Goal: Task Accomplishment & Management: Complete application form

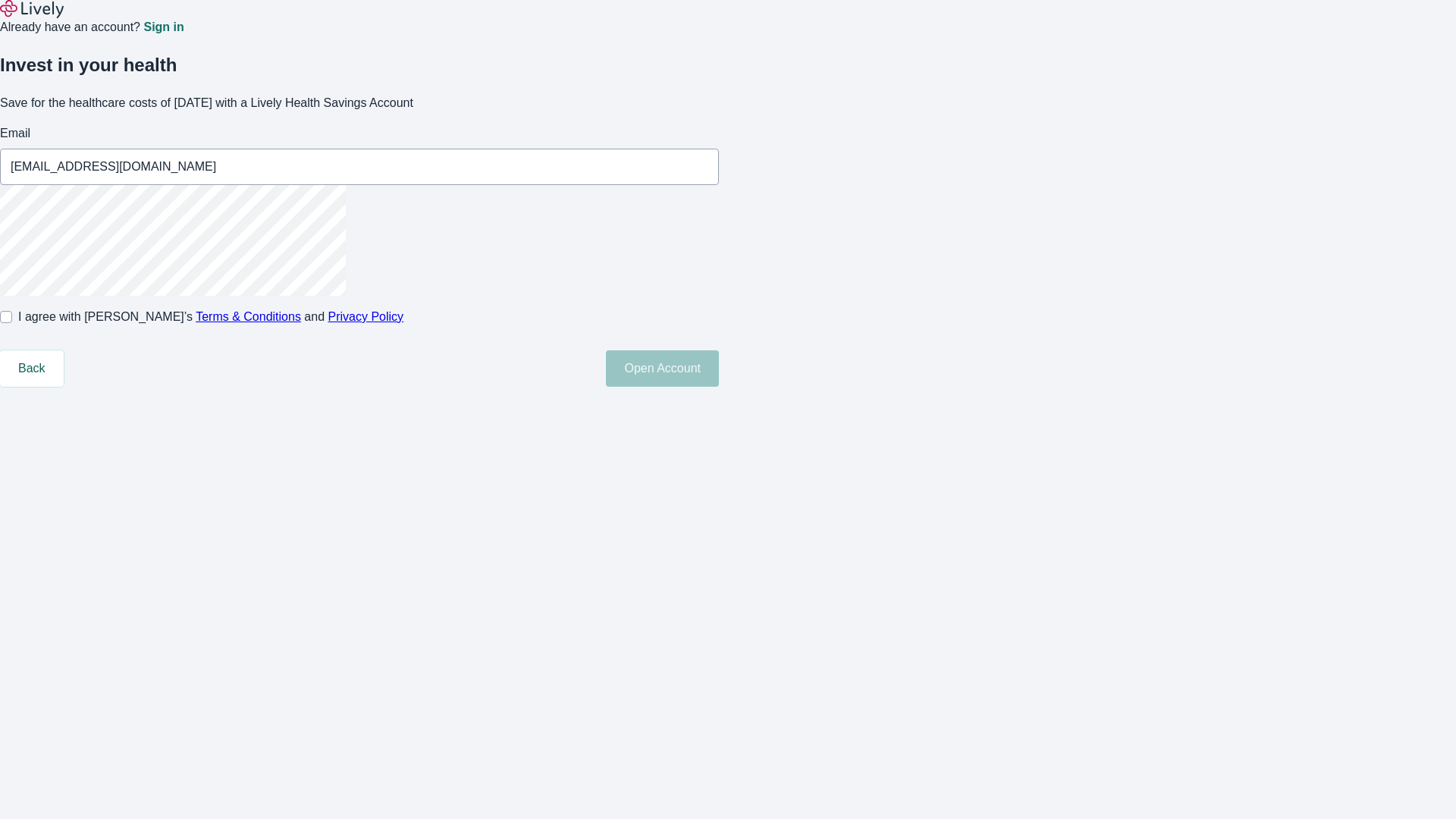
click at [12, 323] on input "I agree with Lively’s Terms & Conditions and Privacy Policy" at bounding box center [6, 317] width 12 height 12
checkbox input "true"
click at [719, 387] on button "Open Account" at bounding box center [662, 368] width 113 height 37
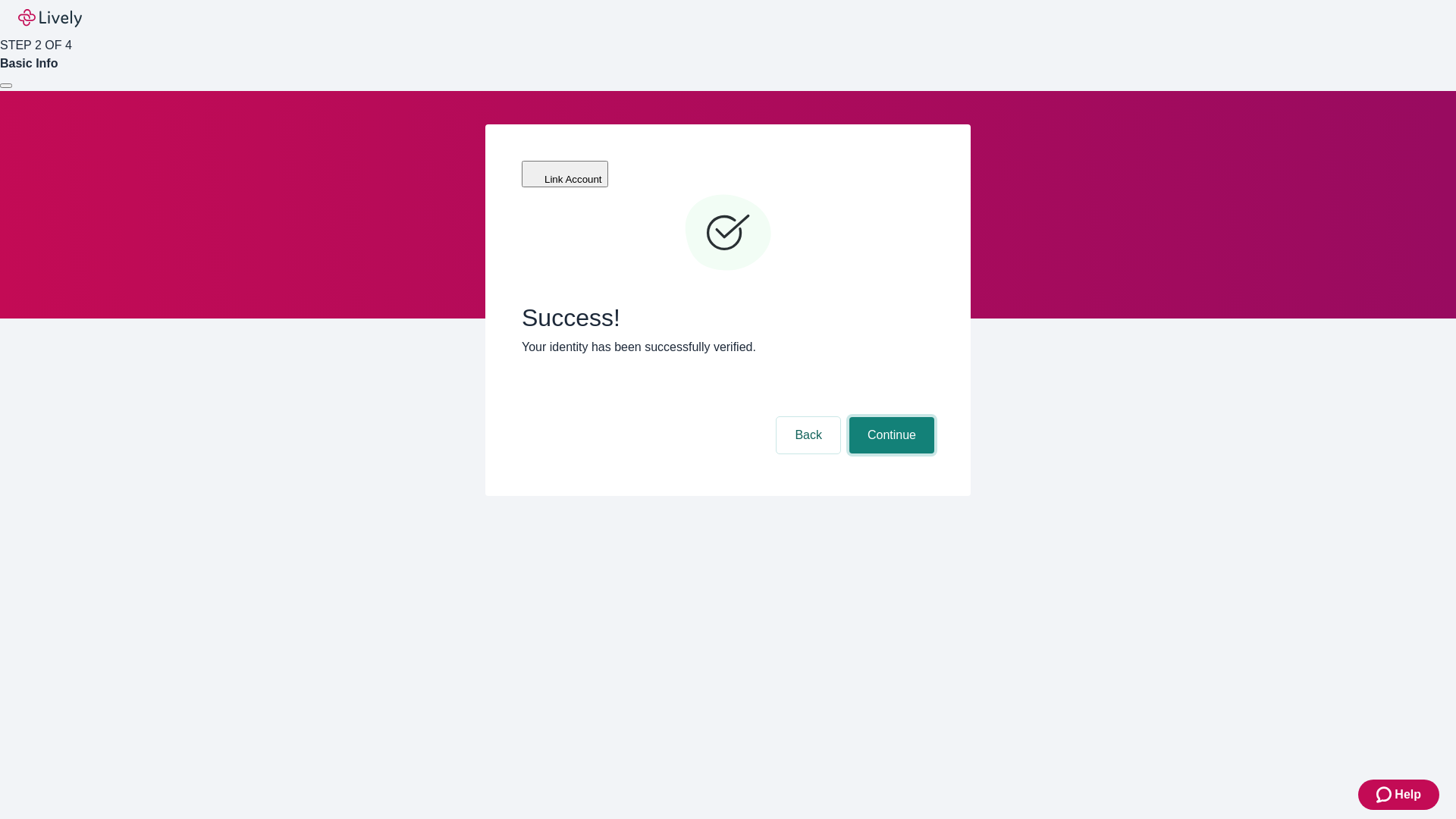
click at [889, 417] on button "Continue" at bounding box center [892, 435] width 85 height 37
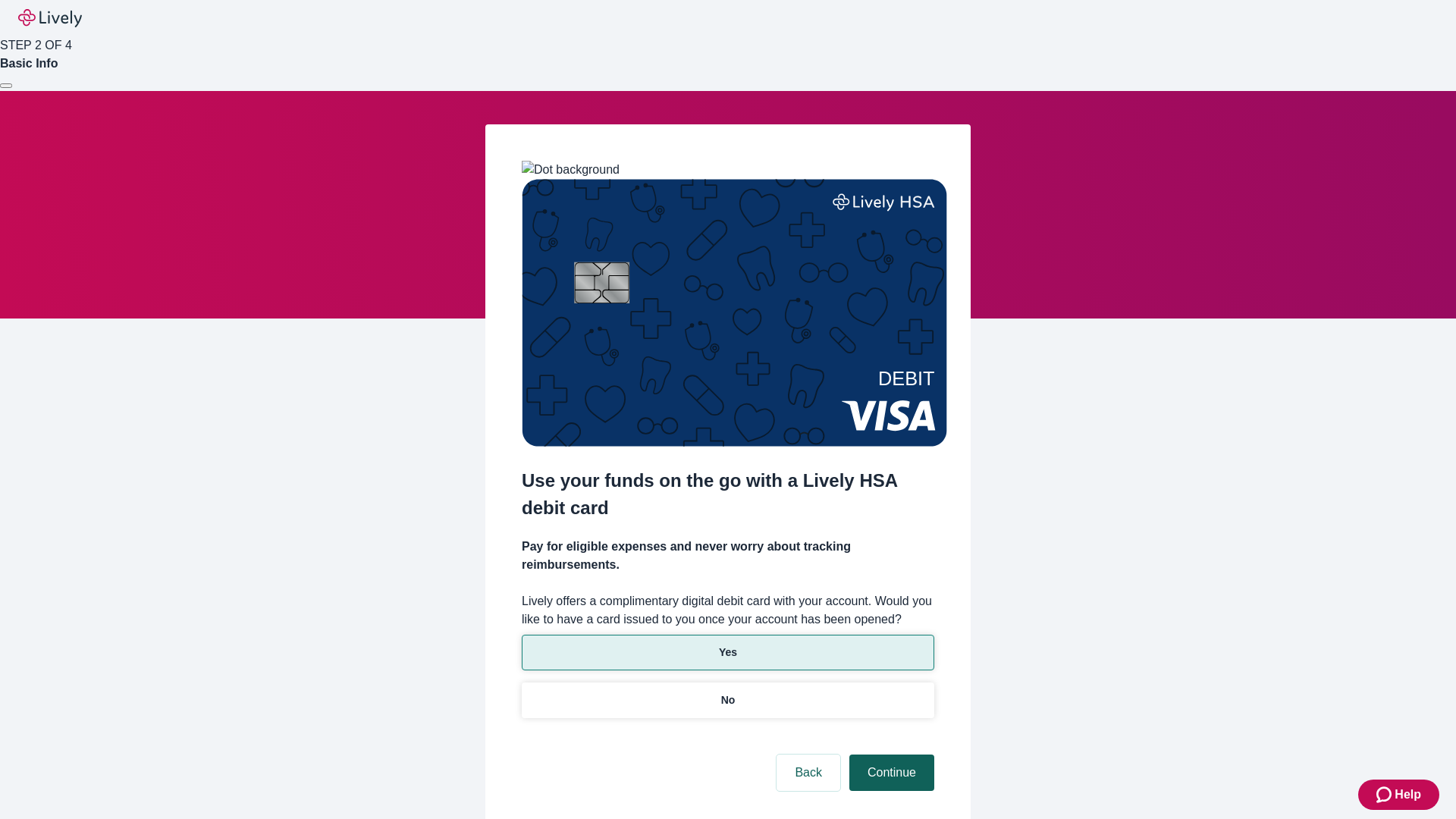
click at [727, 692] on p "No" at bounding box center [728, 700] width 15 height 16
click at [889, 755] on button "Continue" at bounding box center [892, 773] width 85 height 37
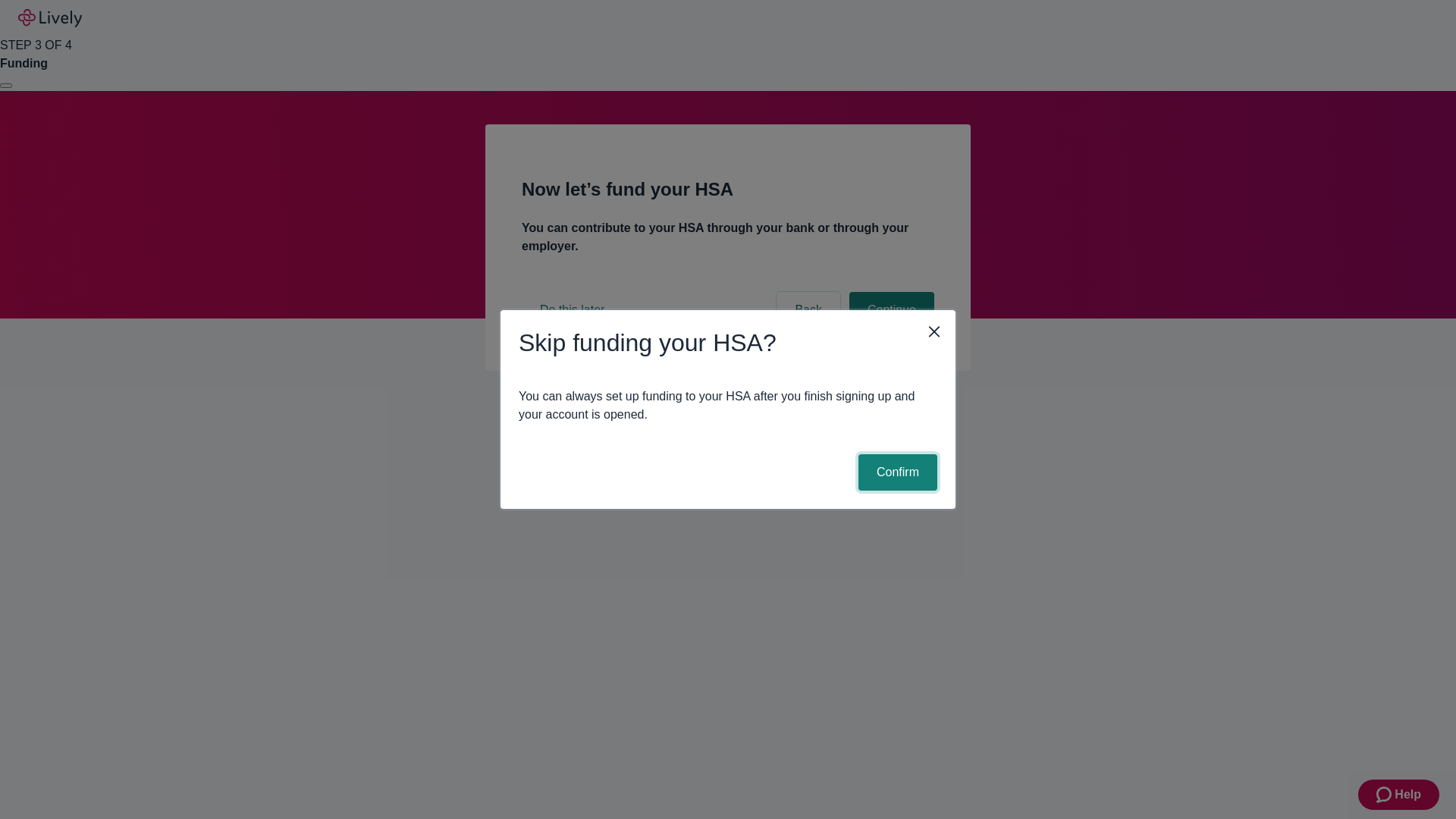
click at [896, 473] on button "Confirm" at bounding box center [897, 472] width 79 height 37
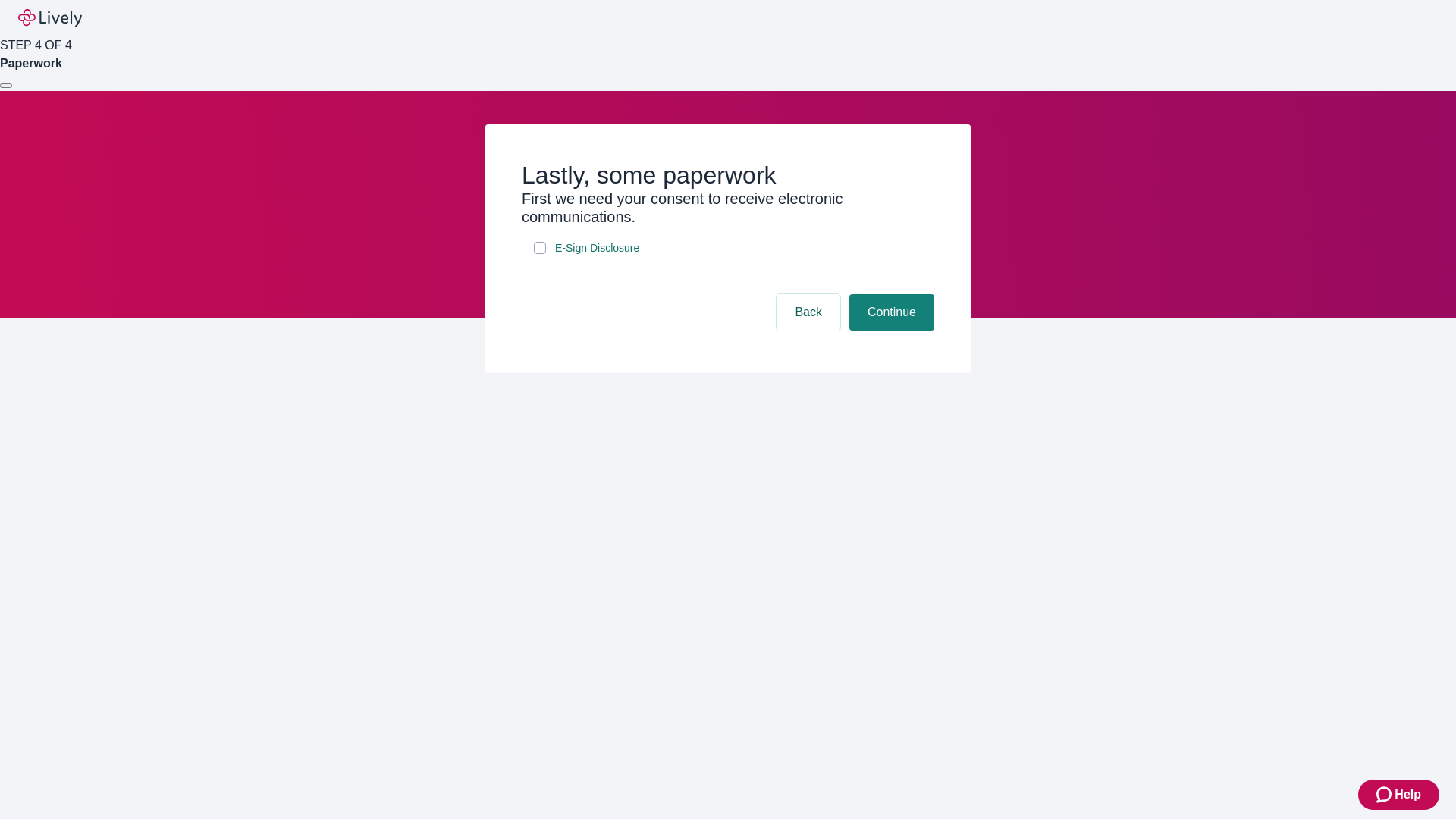
click at [540, 254] on input "E-Sign Disclosure" at bounding box center [539, 248] width 12 height 12
checkbox input "true"
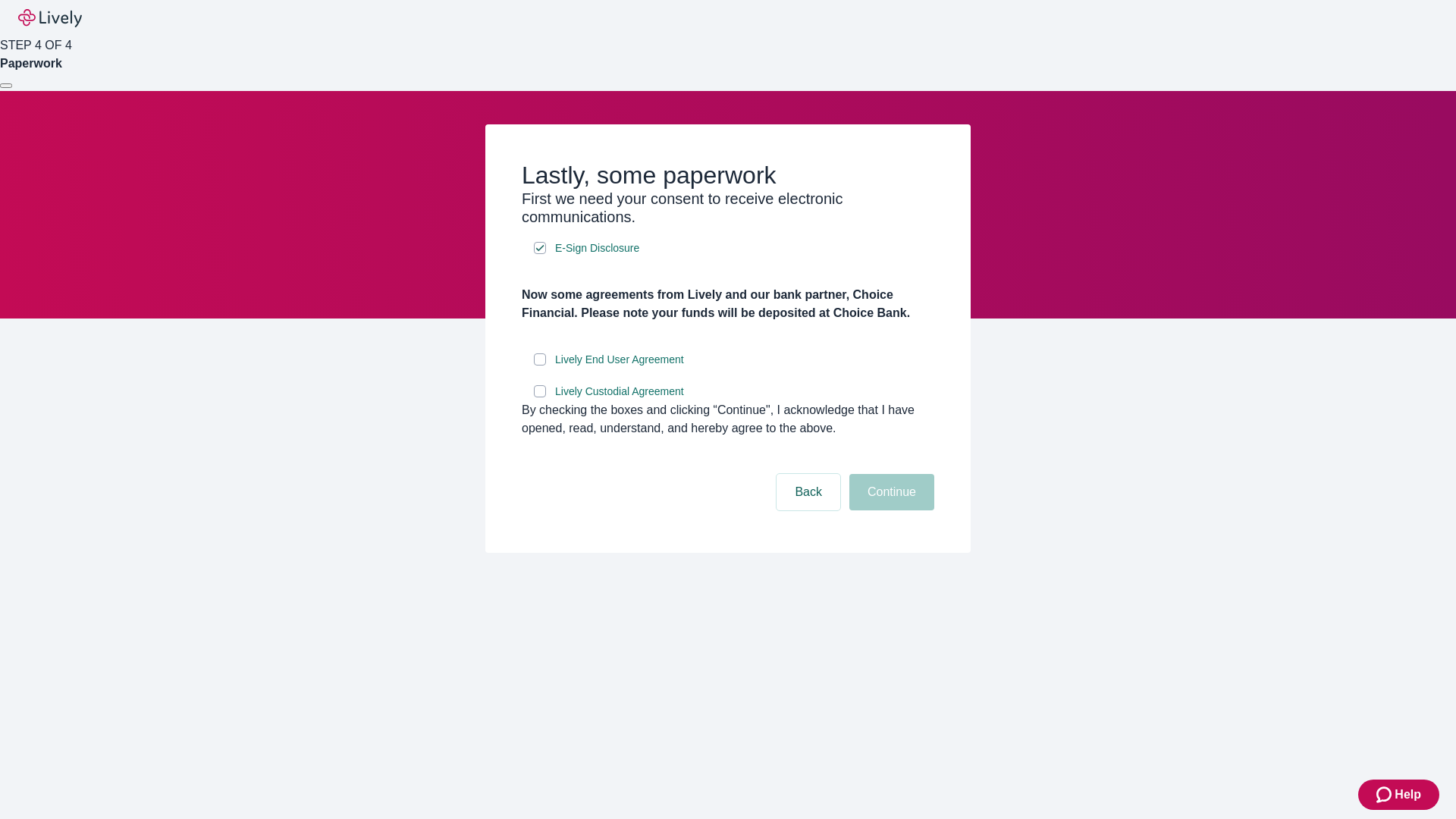
click at [540, 366] on input "Lively End User Agreement" at bounding box center [539, 359] width 12 height 12
checkbox input "true"
click at [540, 397] on input "Lively Custodial Agreement" at bounding box center [539, 391] width 12 height 12
checkbox input "true"
click at [889, 510] on button "Continue" at bounding box center [892, 492] width 85 height 37
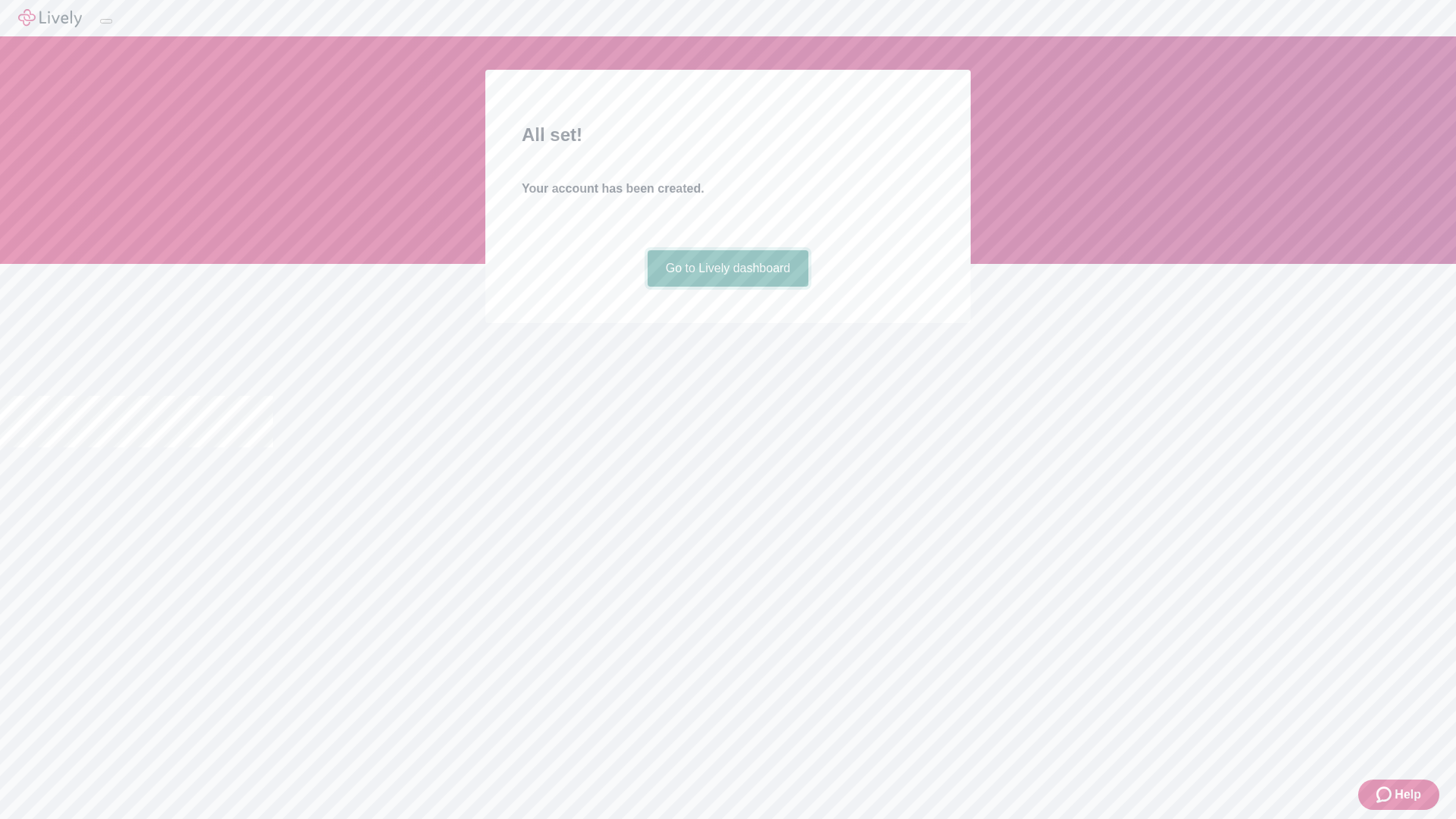
click at [727, 287] on link "Go to Lively dashboard" at bounding box center [728, 268] width 162 height 37
